Goal: Navigation & Orientation: Find specific page/section

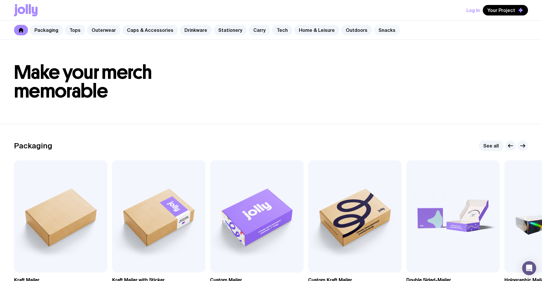
click at [380, 32] on link "Snacks" at bounding box center [387, 30] width 26 height 11
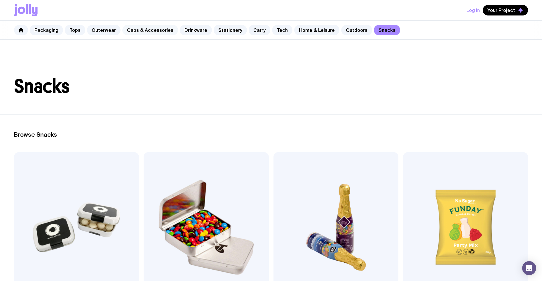
click at [157, 32] on link "Caps & Accessories" at bounding box center [150, 30] width 56 height 11
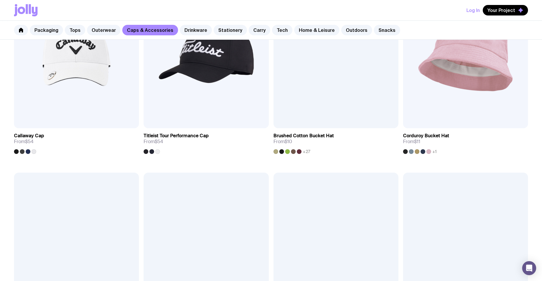
scroll to position [555, 0]
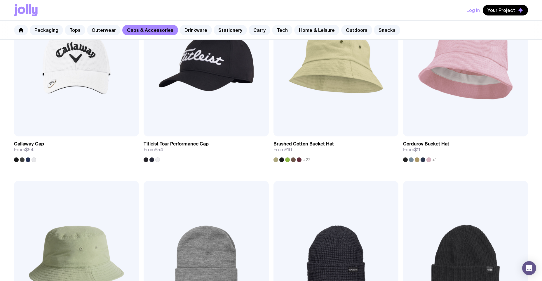
click at [274, 32] on link "Tech" at bounding box center [282, 30] width 20 height 11
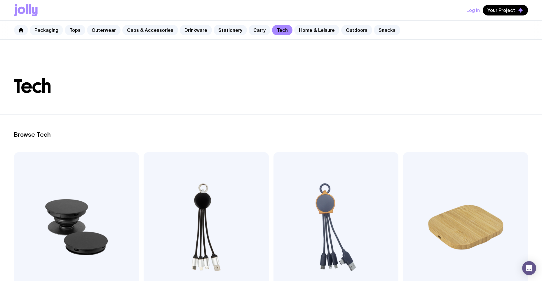
click at [58, 31] on link "Packaging" at bounding box center [46, 30] width 33 height 11
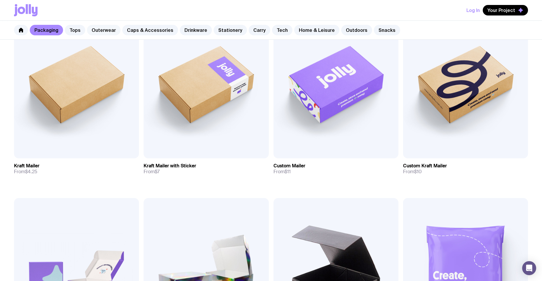
scroll to position [29, 0]
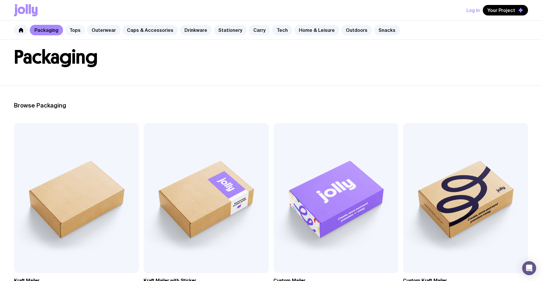
click at [79, 30] on link "Tops" at bounding box center [75, 30] width 20 height 11
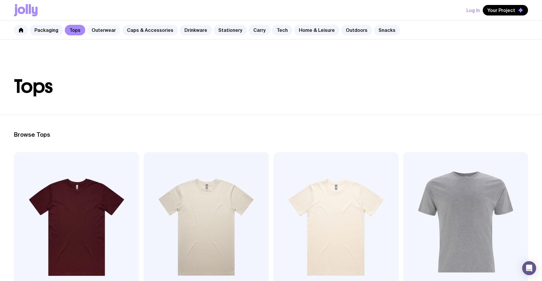
click at [102, 31] on link "Outerwear" at bounding box center [104, 30] width 34 height 11
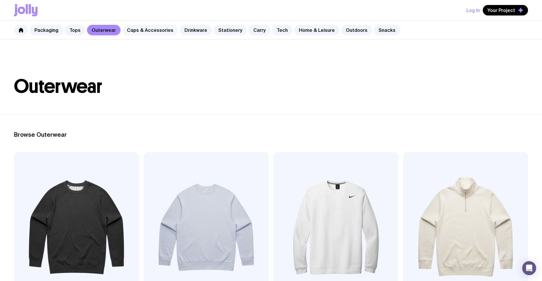
click at [153, 30] on link "Caps & Accessories" at bounding box center [150, 30] width 56 height 11
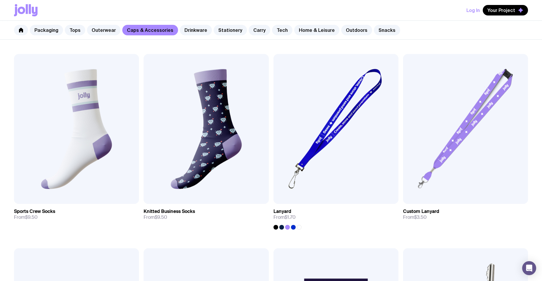
scroll to position [701, 0]
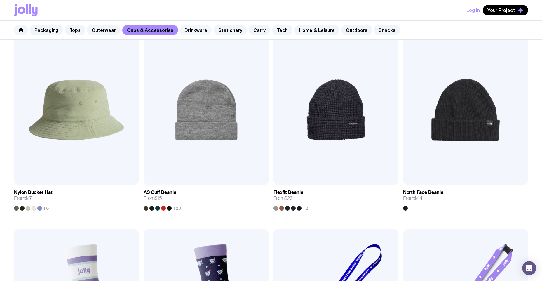
click at [197, 30] on link "Drinkware" at bounding box center [196, 30] width 32 height 11
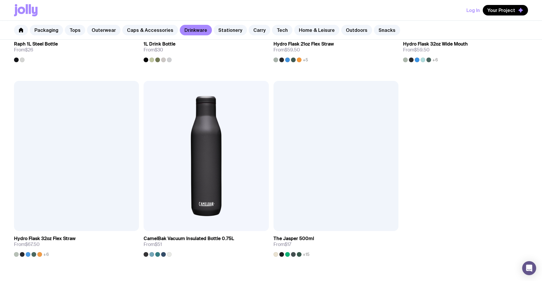
scroll to position [1002, 0]
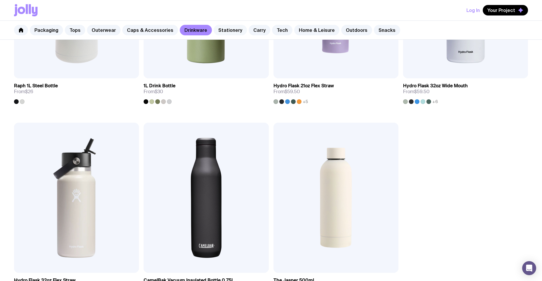
click at [224, 32] on link "Stationery" at bounding box center [230, 30] width 33 height 11
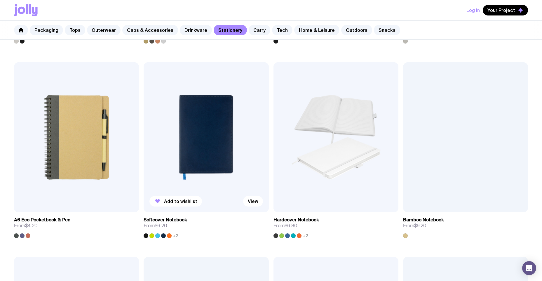
scroll to position [467, 0]
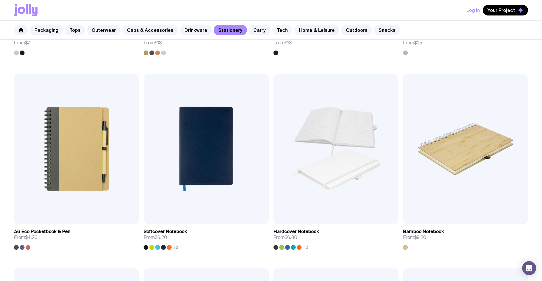
click at [280, 31] on link "Tech" at bounding box center [282, 30] width 20 height 11
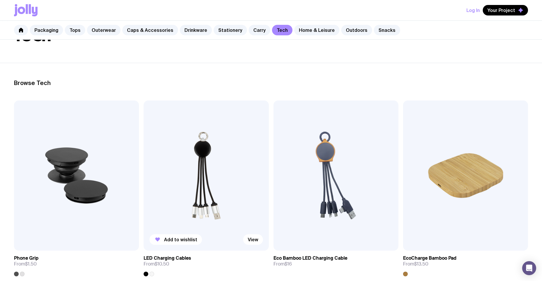
scroll to position [146, 0]
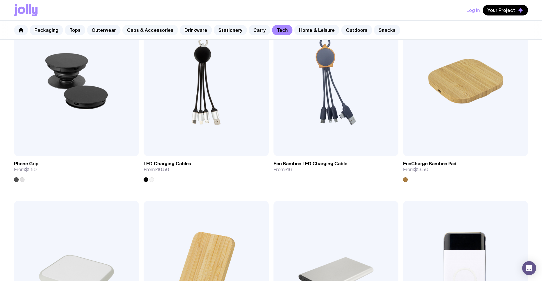
click at [153, 32] on link "Caps & Accessories" at bounding box center [150, 30] width 56 height 11
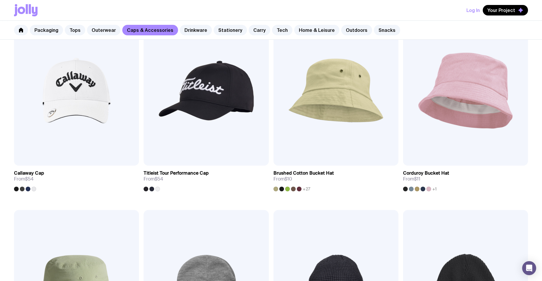
scroll to position [350, 0]
